Goal: Communication & Community: Participate in discussion

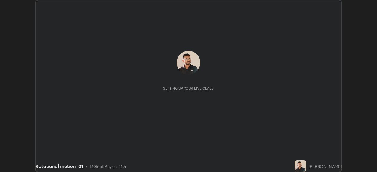
scroll to position [172, 377]
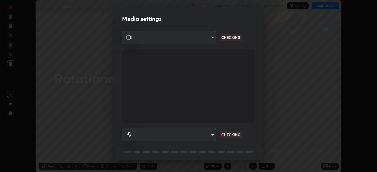
type input "55598c20c3627f74fde2fa62c56176c6afd958eb63f7086a397ce1464aa3371d"
click at [151, 135] on body "Erase all Rotational motion_01 Recording WAS SCHEDULED TO START AT 12:40 PM Set…" at bounding box center [188, 86] width 377 height 172
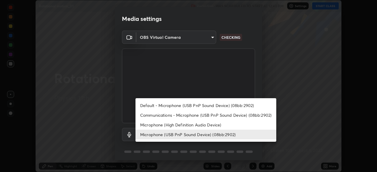
click at [154, 125] on li "Microphone (High Definition Audio Device)" at bounding box center [205, 125] width 141 height 10
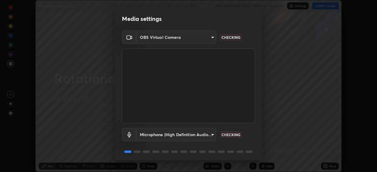
click at [157, 135] on body "Erase all Rotational motion_01 Recording WAS SCHEDULED TO START AT 12:40 PM Set…" at bounding box center [188, 86] width 377 height 172
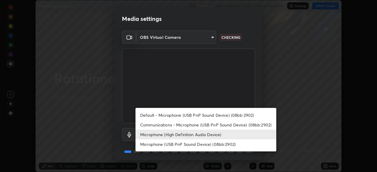
click at [155, 145] on li "Microphone (USB PnP Sound Device) (08bb:2902)" at bounding box center [205, 145] width 141 height 10
type input "8978167cc43bbe15643b5c1650d15191c1591088b9b21ab250a75ec132c1516a"
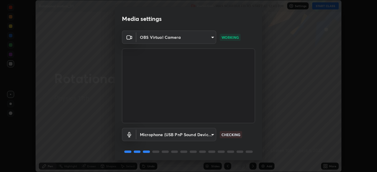
scroll to position [21, 0]
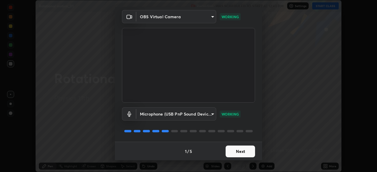
click at [234, 150] on button "Next" at bounding box center [240, 152] width 29 height 12
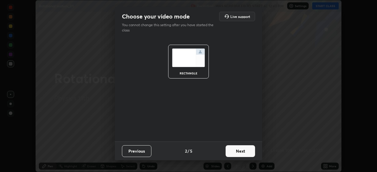
click at [237, 152] on button "Next" at bounding box center [240, 151] width 29 height 12
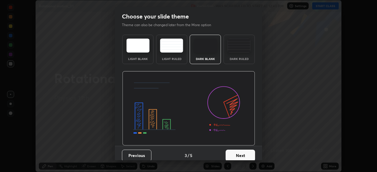
scroll to position [4, 0]
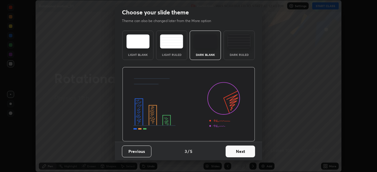
click at [234, 151] on button "Next" at bounding box center [240, 152] width 29 height 12
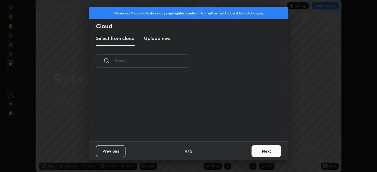
scroll to position [65, 189]
click at [261, 149] on button "Next" at bounding box center [265, 151] width 29 height 12
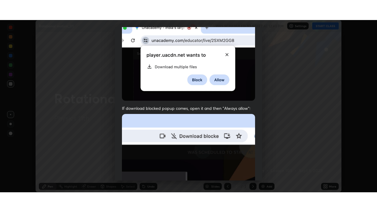
scroll to position [141, 0]
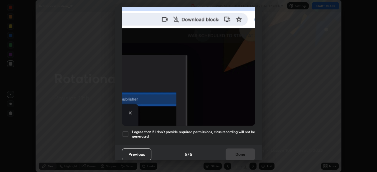
click at [128, 134] on div at bounding box center [125, 134] width 7 height 7
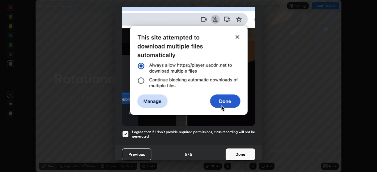
click at [245, 150] on button "Done" at bounding box center [240, 155] width 29 height 12
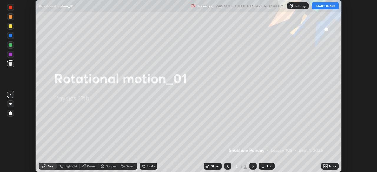
click at [323, 6] on button "START CLASS" at bounding box center [325, 5] width 26 height 7
click at [325, 166] on icon at bounding box center [324, 165] width 1 height 1
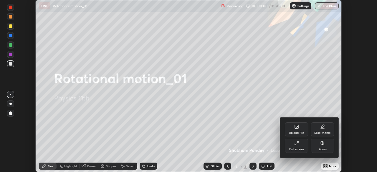
click at [301, 146] on div "Full screen" at bounding box center [297, 146] width 24 height 14
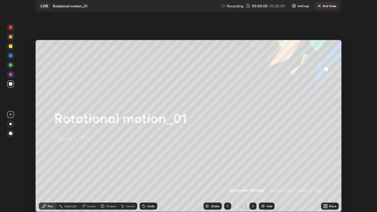
scroll to position [212, 377]
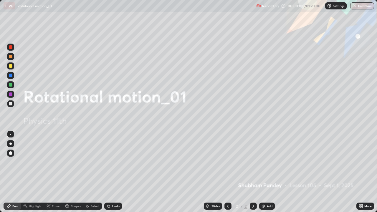
click at [267, 172] on div "Add" at bounding box center [270, 206] width 6 height 3
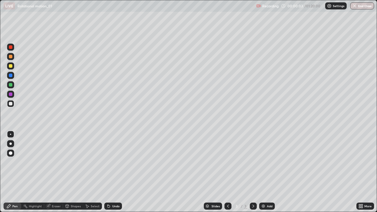
click at [226, 172] on icon at bounding box center [228, 206] width 5 height 5
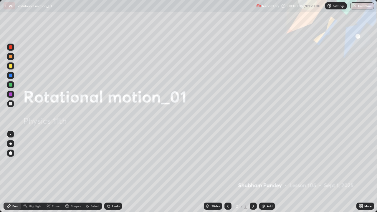
click at [251, 172] on div at bounding box center [253, 206] width 7 height 7
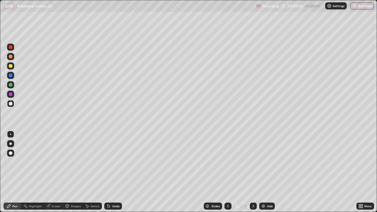
click at [10, 65] on div at bounding box center [11, 66] width 4 height 4
click at [11, 144] on div at bounding box center [10, 143] width 2 height 2
click at [112, 172] on div "Undo" at bounding box center [113, 206] width 18 height 7
click at [12, 105] on div at bounding box center [11, 104] width 4 height 4
click at [9, 103] on div at bounding box center [11, 104] width 4 height 4
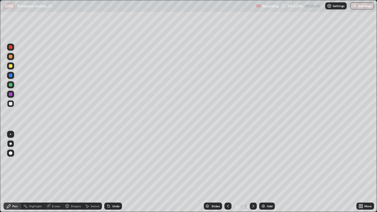
click at [113, 172] on div "Undo" at bounding box center [115, 206] width 7 height 3
click at [9, 67] on div at bounding box center [11, 66] width 4 height 4
click at [11, 103] on div at bounding box center [11, 104] width 4 height 4
click at [265, 172] on div "Add" at bounding box center [267, 206] width 16 height 7
click at [10, 68] on div at bounding box center [10, 65] width 7 height 7
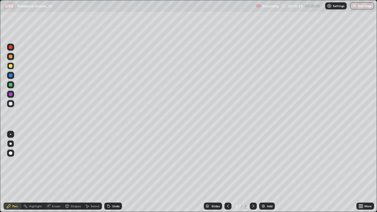
click at [11, 104] on div at bounding box center [11, 104] width 4 height 4
click at [269, 172] on div "Add" at bounding box center [270, 206] width 6 height 3
click at [9, 67] on div at bounding box center [11, 66] width 4 height 4
click at [9, 83] on div at bounding box center [11, 85] width 4 height 4
click at [54, 172] on div "Eraser" at bounding box center [56, 206] width 9 height 3
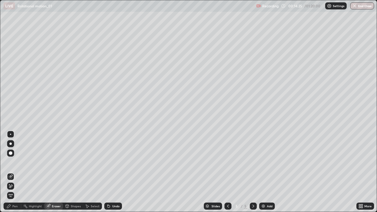
click at [12, 172] on div "Pen" at bounding box center [13, 206] width 18 height 7
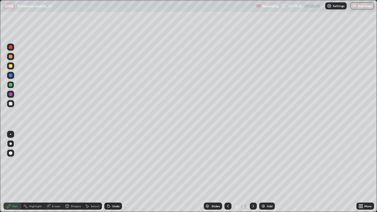
click at [10, 67] on div at bounding box center [11, 66] width 4 height 4
click at [10, 104] on div at bounding box center [11, 104] width 4 height 4
click at [116, 172] on div "Undo" at bounding box center [115, 206] width 7 height 3
click at [112, 172] on div "Undo" at bounding box center [113, 206] width 18 height 7
click at [114, 172] on div "Undo" at bounding box center [113, 206] width 18 height 7
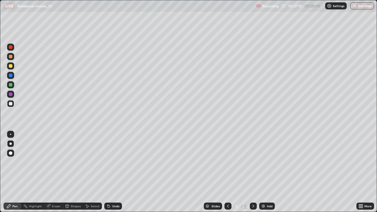
click at [261, 172] on img at bounding box center [263, 206] width 5 height 5
click at [11, 66] on div at bounding box center [11, 66] width 4 height 4
click at [72, 172] on div "Shapes" at bounding box center [76, 206] width 10 height 3
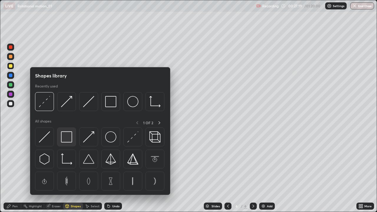
click at [66, 140] on img at bounding box center [66, 136] width 11 height 11
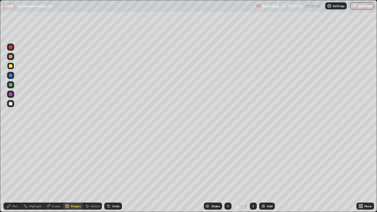
click at [71, 172] on div "Shapes" at bounding box center [76, 206] width 10 height 3
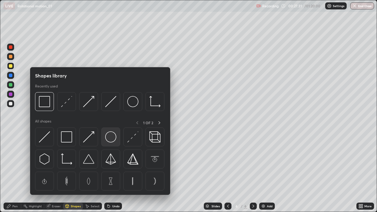
click at [107, 136] on img at bounding box center [110, 136] width 11 height 11
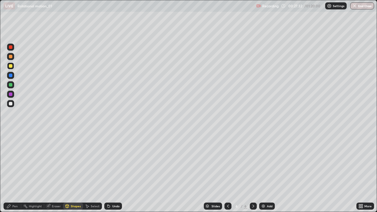
click at [10, 47] on div at bounding box center [11, 47] width 4 height 4
click at [9, 56] on div at bounding box center [11, 57] width 4 height 4
click at [9, 105] on div at bounding box center [11, 104] width 4 height 4
click at [10, 57] on div at bounding box center [11, 57] width 4 height 4
click at [112, 172] on div "Undo" at bounding box center [113, 206] width 18 height 7
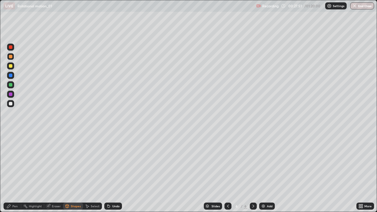
click at [16, 172] on div "Pen" at bounding box center [14, 206] width 5 height 3
click at [11, 47] on div at bounding box center [11, 47] width 4 height 4
click at [10, 104] on div at bounding box center [11, 104] width 4 height 4
click at [9, 104] on div at bounding box center [11, 104] width 4 height 4
click at [115, 172] on div "Undo" at bounding box center [113, 206] width 18 height 7
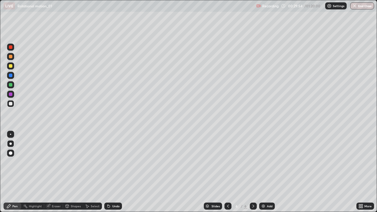
click at [117, 172] on div "Undo" at bounding box center [115, 206] width 7 height 3
click at [113, 172] on div "Undo" at bounding box center [113, 206] width 18 height 7
click at [57, 172] on div "Eraser" at bounding box center [56, 206] width 9 height 3
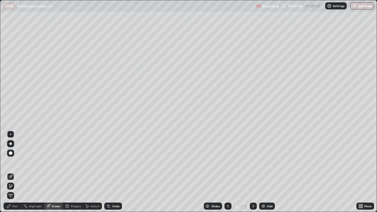
click at [13, 172] on div "Pen" at bounding box center [14, 206] width 5 height 3
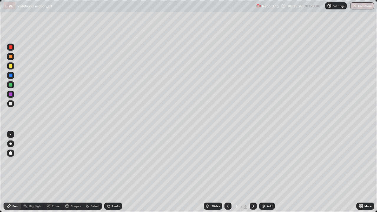
click at [265, 172] on img at bounding box center [263, 206] width 5 height 5
click at [10, 66] on div at bounding box center [11, 66] width 4 height 4
click at [9, 102] on div at bounding box center [11, 104] width 4 height 4
click at [0, 143] on div "Setting up your live class" at bounding box center [188, 106] width 377 height 212
click at [263, 172] on img at bounding box center [263, 206] width 5 height 5
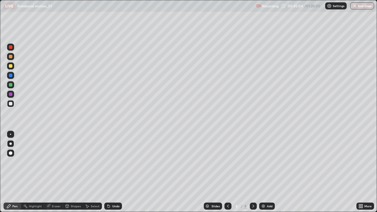
click at [11, 66] on div at bounding box center [11, 66] width 4 height 4
click at [74, 172] on div "Shapes" at bounding box center [73, 206] width 20 height 7
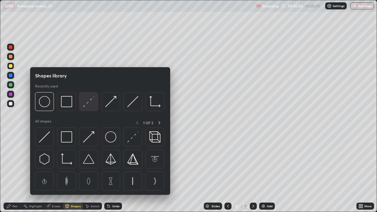
click at [88, 102] on img at bounding box center [88, 101] width 11 height 11
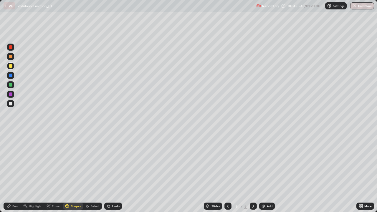
click at [75, 172] on div "Shapes" at bounding box center [76, 206] width 10 height 3
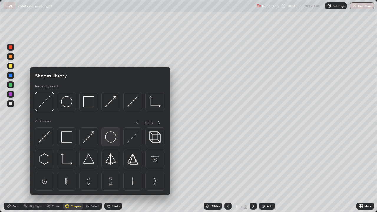
click at [108, 136] on img at bounding box center [110, 136] width 11 height 11
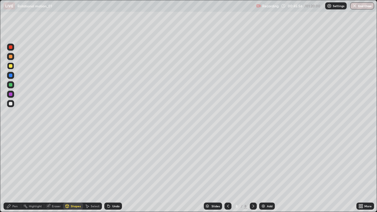
click at [12, 49] on div at bounding box center [10, 47] width 7 height 7
click at [118, 172] on div "Undo" at bounding box center [113, 206] width 18 height 7
click at [11, 77] on div at bounding box center [11, 76] width 4 height 4
click at [10, 46] on div at bounding box center [11, 47] width 4 height 4
click at [11, 75] on div at bounding box center [11, 76] width 4 height 4
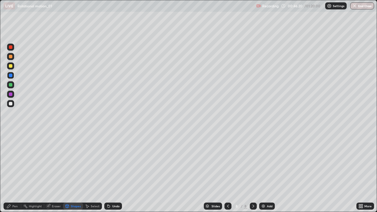
click at [10, 172] on icon at bounding box center [8, 206] width 5 height 5
click at [72, 172] on div "Shapes" at bounding box center [76, 206] width 10 height 3
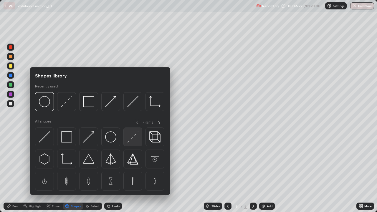
click at [131, 140] on img at bounding box center [132, 136] width 11 height 11
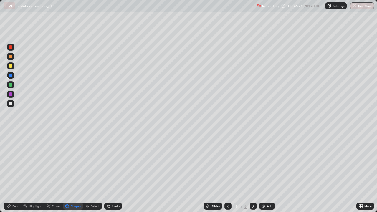
click at [13, 172] on div "Pen" at bounding box center [14, 206] width 5 height 3
click at [11, 48] on div at bounding box center [11, 47] width 4 height 4
click at [75, 172] on div "Shapes" at bounding box center [76, 206] width 10 height 3
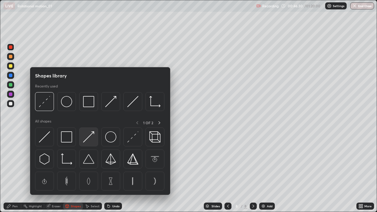
click at [91, 134] on img at bounding box center [88, 136] width 11 height 11
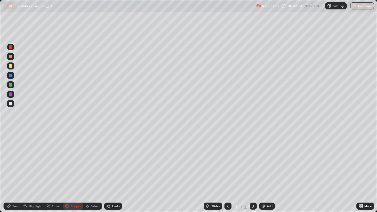
click at [10, 77] on div at bounding box center [10, 75] width 7 height 7
click at [13, 172] on div "Pen" at bounding box center [13, 206] width 18 height 7
click at [12, 103] on div at bounding box center [11, 104] width 4 height 4
click at [11, 75] on div at bounding box center [11, 76] width 4 height 4
click at [9, 83] on div at bounding box center [11, 85] width 4 height 4
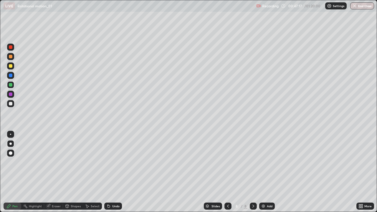
click at [11, 104] on div at bounding box center [11, 104] width 4 height 4
click at [110, 172] on icon at bounding box center [108, 206] width 5 height 5
click at [112, 172] on div "Undo" at bounding box center [115, 206] width 7 height 3
click at [110, 172] on icon at bounding box center [108, 206] width 5 height 5
click at [8, 57] on div at bounding box center [10, 56] width 7 height 7
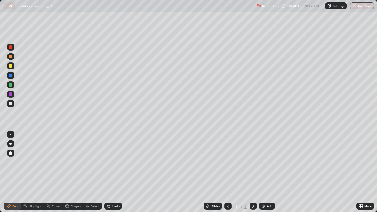
click at [11, 104] on div at bounding box center [11, 104] width 4 height 4
click at [113, 172] on div "Undo" at bounding box center [113, 206] width 18 height 7
click at [113, 172] on div "Undo" at bounding box center [115, 206] width 7 height 3
click at [112, 172] on div "Undo" at bounding box center [115, 206] width 7 height 3
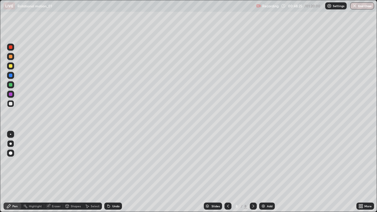
click at [112, 172] on div "Undo" at bounding box center [115, 206] width 7 height 3
click at [111, 172] on div "Undo" at bounding box center [113, 206] width 18 height 7
click at [115, 172] on div "Undo" at bounding box center [115, 206] width 7 height 3
click at [56, 172] on div "Eraser" at bounding box center [56, 206] width 9 height 3
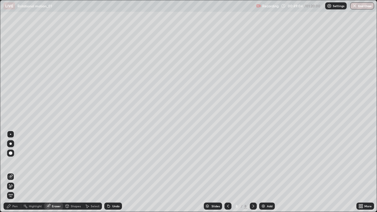
click at [7, 172] on div "Pen" at bounding box center [13, 206] width 18 height 7
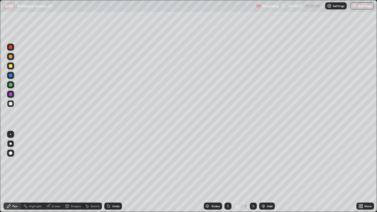
click at [110, 172] on icon at bounding box center [108, 206] width 5 height 5
click at [114, 172] on div "Undo" at bounding box center [115, 206] width 7 height 3
click at [265, 172] on img at bounding box center [263, 206] width 5 height 5
click at [11, 67] on div at bounding box center [11, 66] width 4 height 4
click at [93, 172] on div "Select" at bounding box center [92, 206] width 19 height 7
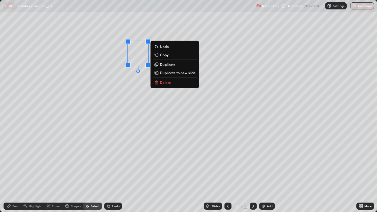
click at [73, 172] on div "Shapes" at bounding box center [73, 206] width 20 height 7
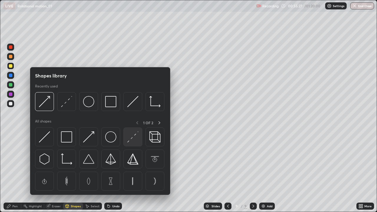
click at [133, 135] on img at bounding box center [132, 136] width 11 height 11
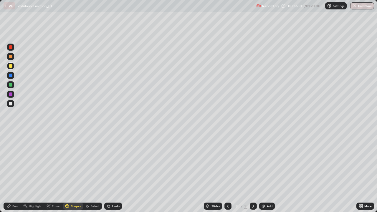
click at [13, 172] on div "Pen" at bounding box center [14, 206] width 5 height 3
click at [11, 104] on div at bounding box center [11, 104] width 4 height 4
click at [267, 172] on div "Add" at bounding box center [270, 206] width 6 height 3
click at [11, 67] on div at bounding box center [11, 66] width 4 height 4
click at [114, 172] on div "Undo" at bounding box center [115, 206] width 7 height 3
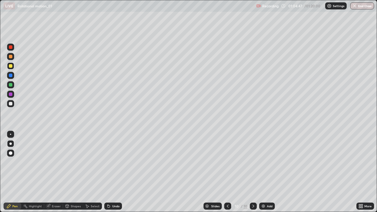
click at [92, 172] on div "Select" at bounding box center [95, 206] width 9 height 3
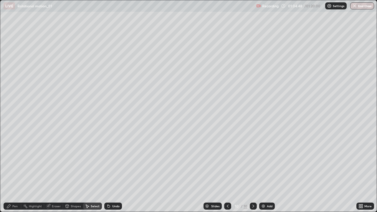
click at [79, 172] on div "Shapes" at bounding box center [76, 206] width 10 height 3
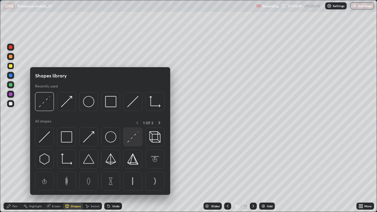
click at [131, 138] on img at bounding box center [132, 136] width 11 height 11
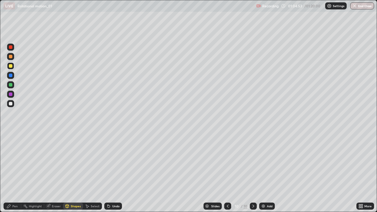
click at [14, 172] on div "Pen" at bounding box center [14, 206] width 5 height 3
click at [10, 54] on div at bounding box center [10, 56] width 7 height 7
click at [11, 104] on div at bounding box center [11, 104] width 4 height 4
click at [11, 105] on div at bounding box center [11, 104] width 4 height 4
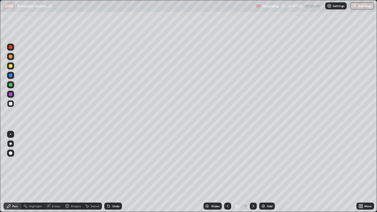
click at [116, 172] on div "Undo" at bounding box center [115, 206] width 7 height 3
click at [115, 172] on div "Undo" at bounding box center [115, 206] width 7 height 3
click at [56, 172] on div "Eraser" at bounding box center [56, 206] width 9 height 3
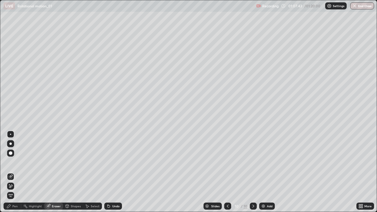
click at [15, 172] on div "Pen" at bounding box center [14, 206] width 5 height 3
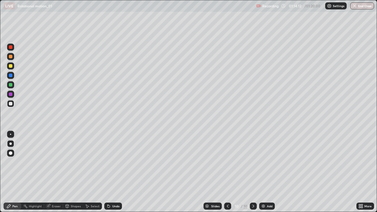
click at [227, 172] on icon at bounding box center [227, 206] width 5 height 5
click at [253, 172] on icon at bounding box center [253, 206] width 5 height 5
click at [251, 172] on icon at bounding box center [253, 206] width 5 height 5
click at [228, 172] on icon at bounding box center [227, 206] width 5 height 5
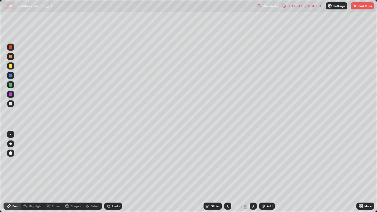
click at [228, 172] on icon at bounding box center [227, 206] width 5 height 5
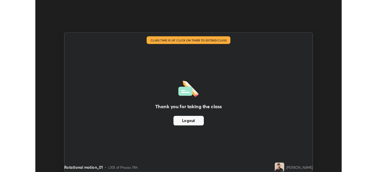
scroll to position [29267, 29063]
